Goal: Task Accomplishment & Management: Complete application form

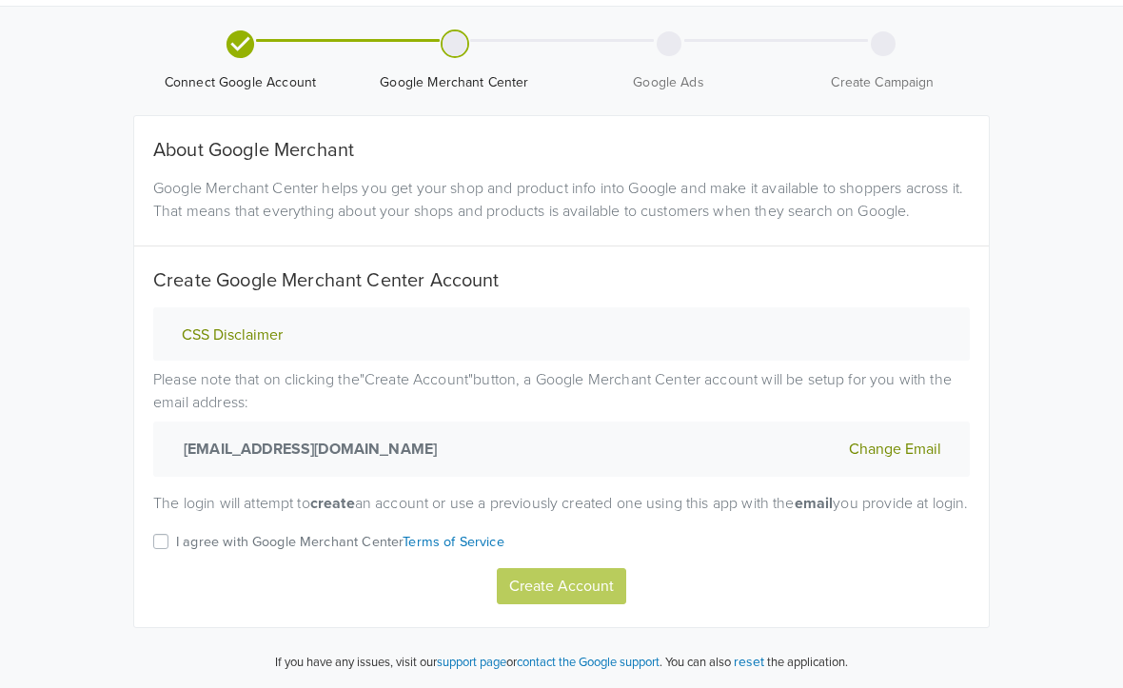
scroll to position [69, 0]
click at [176, 544] on label "I agree with Google Merchant Center Terms of Service" at bounding box center [340, 548] width 328 height 37
click at [0, 0] on input "I agree with Google Merchant Center Terms of Service" at bounding box center [0, 0] width 0 height 0
click at [580, 590] on button "Create Account" at bounding box center [561, 586] width 129 height 36
click at [176, 545] on label "I agree with Google Merchant Center Terms of Service" at bounding box center [340, 548] width 328 height 37
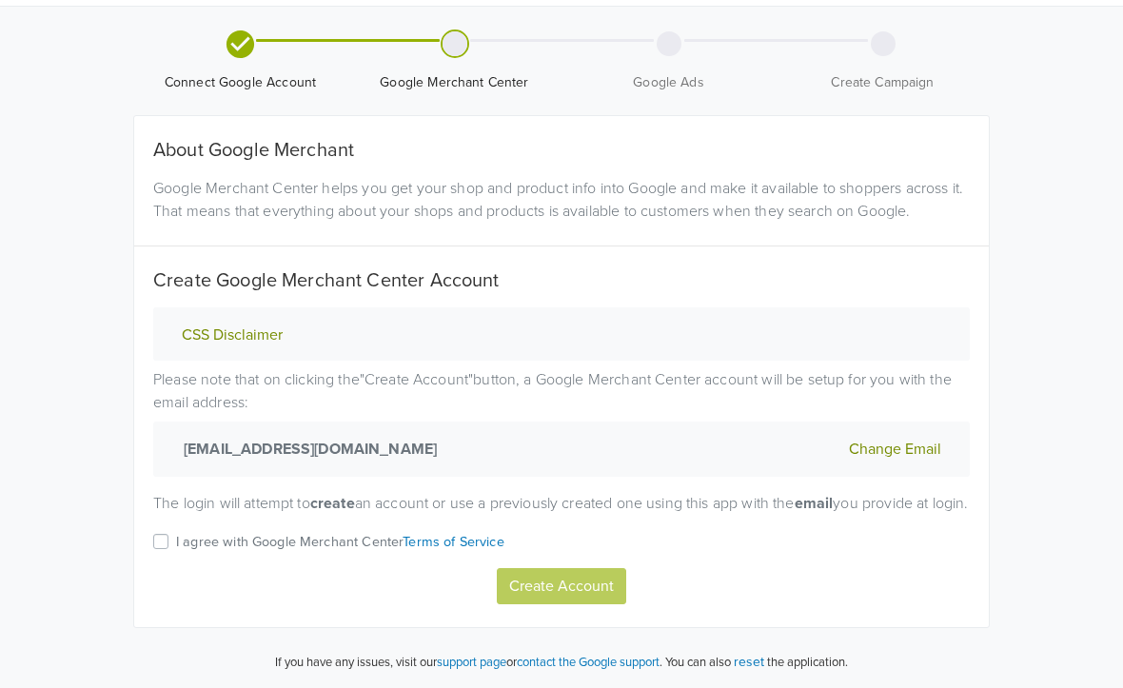
click at [0, 0] on input "I agree with Google Merchant Center Terms of Service" at bounding box center [0, 0] width 0 height 0
drag, startPoint x: 567, startPoint y: 585, endPoint x: 606, endPoint y: 434, distance: 156.3
click at [599, 442] on div "CSS Disclaimer Please note that on clicking the " Create Account " button, a Go…" at bounding box center [561, 455] width 845 height 297
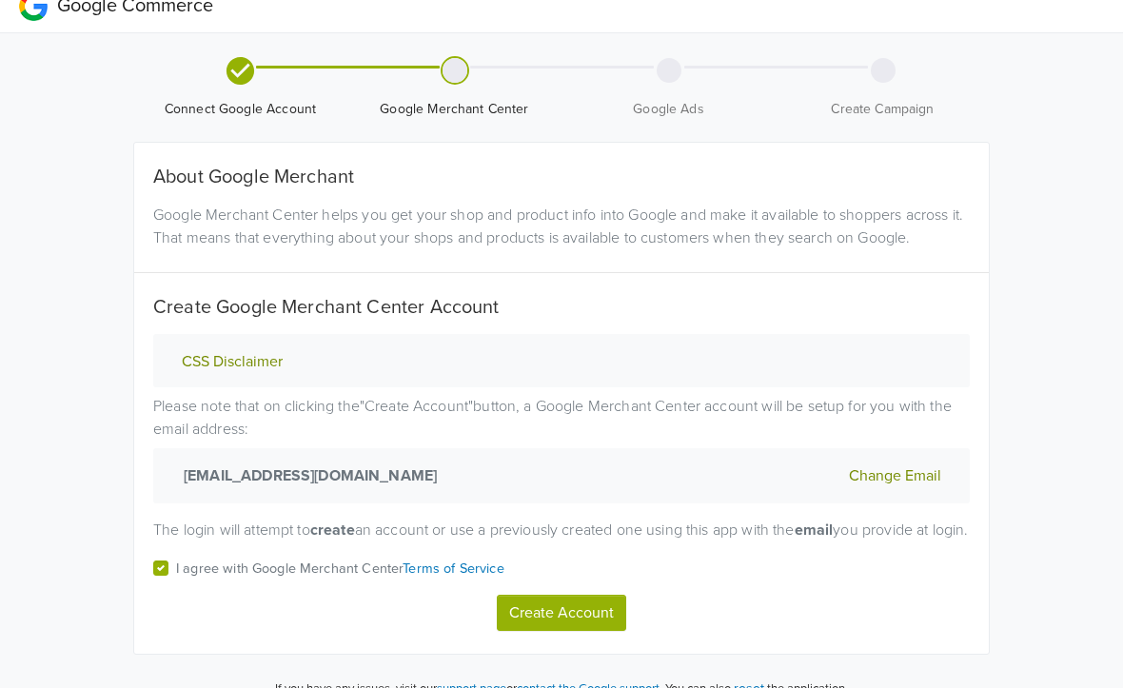
scroll to position [0, 0]
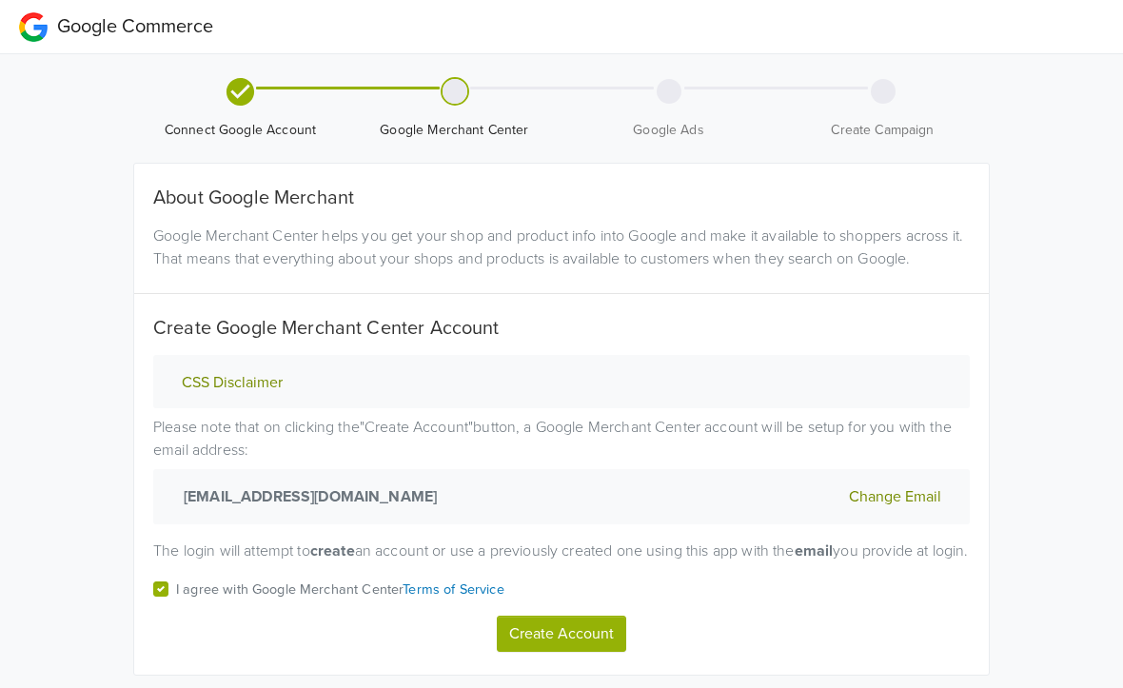
click at [558, 649] on button "Create Account" at bounding box center [561, 634] width 129 height 36
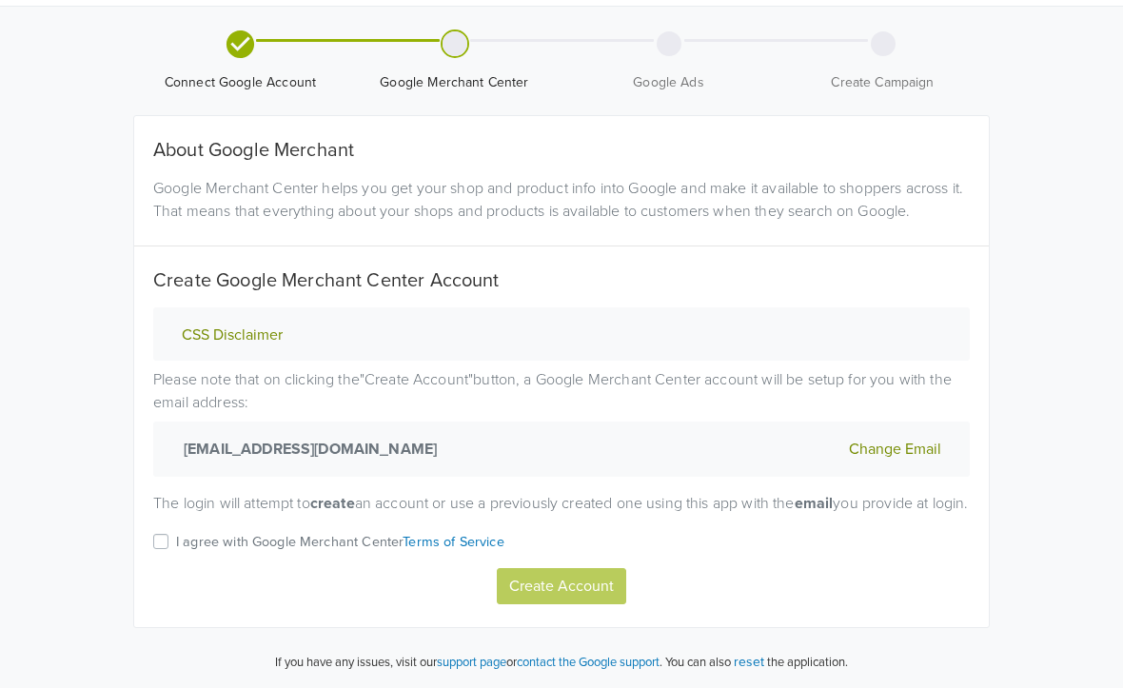
click at [176, 543] on label "I agree with Google Merchant Center Terms of Service" at bounding box center [340, 548] width 328 height 37
click at [0, 0] on input "I agree with Google Merchant Center Terms of Service" at bounding box center [0, 0] width 0 height 0
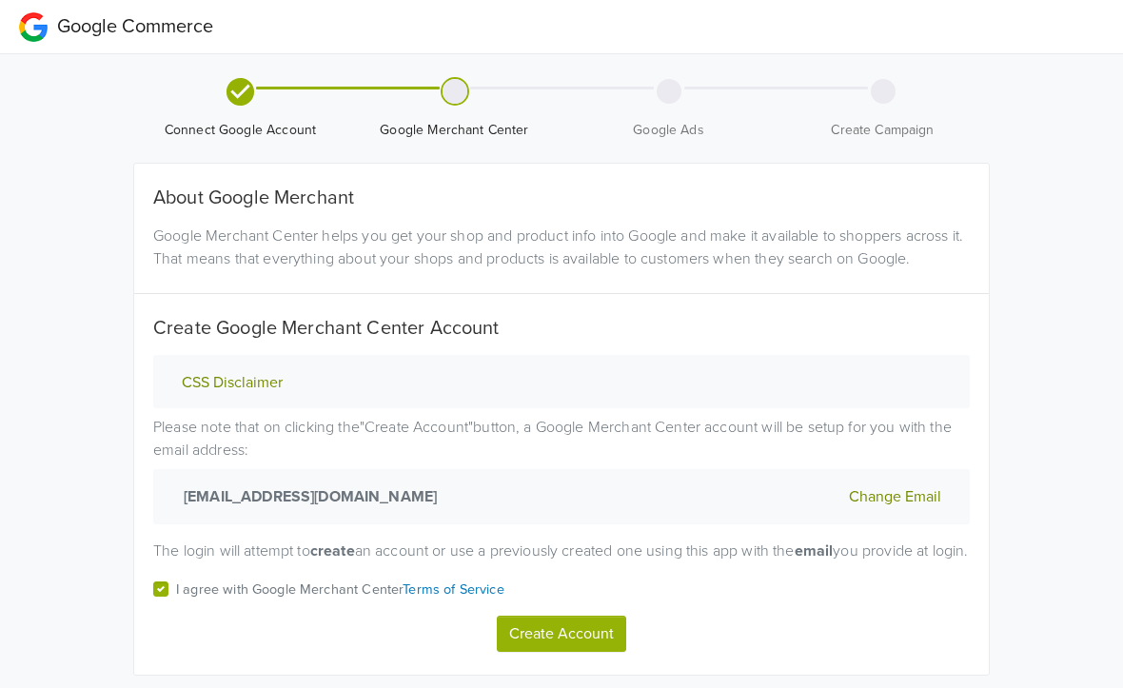
click at [559, 652] on button "Create Account" at bounding box center [561, 634] width 129 height 36
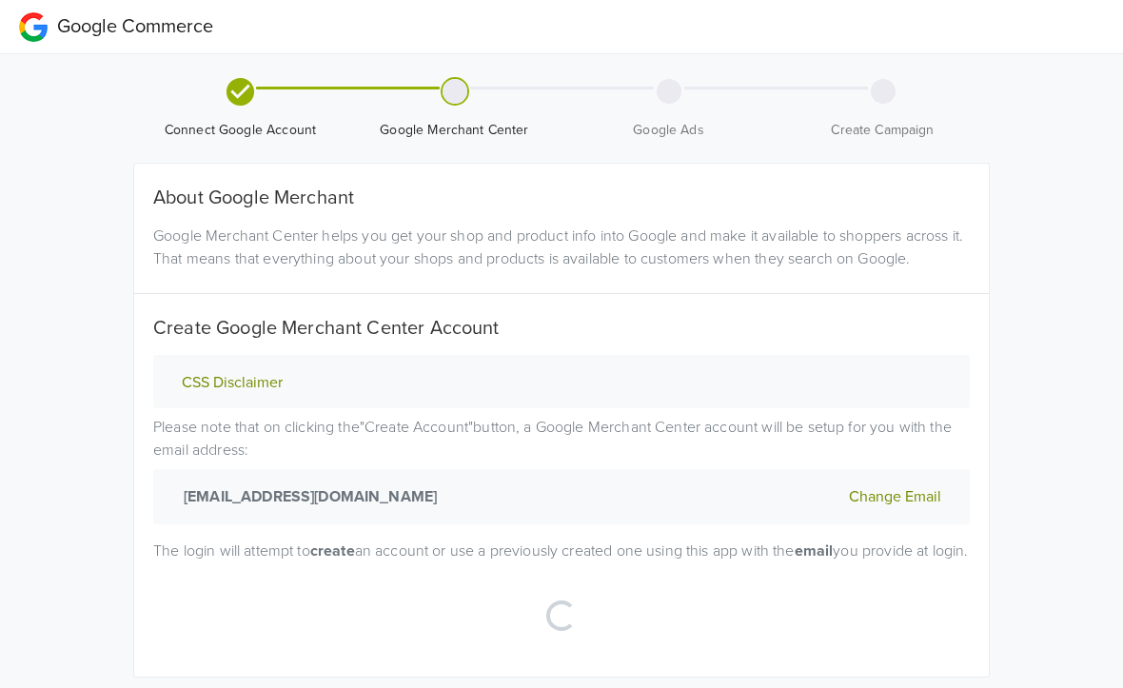
scroll to position [19, 0]
